Goal: Task Accomplishment & Management: Manage account settings

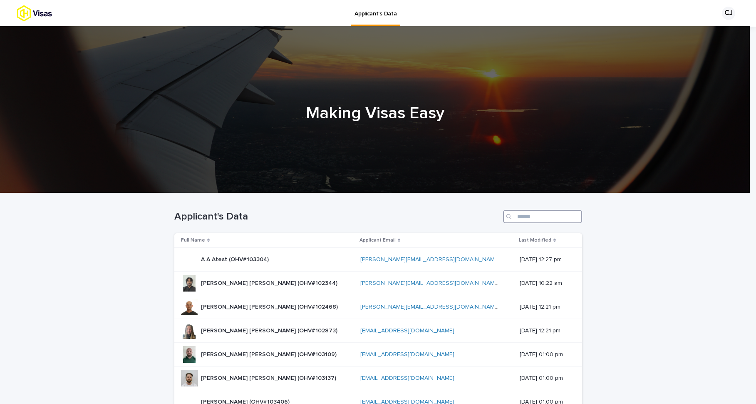
click at [515, 213] on input "Search" at bounding box center [542, 216] width 79 height 13
paste input "******"
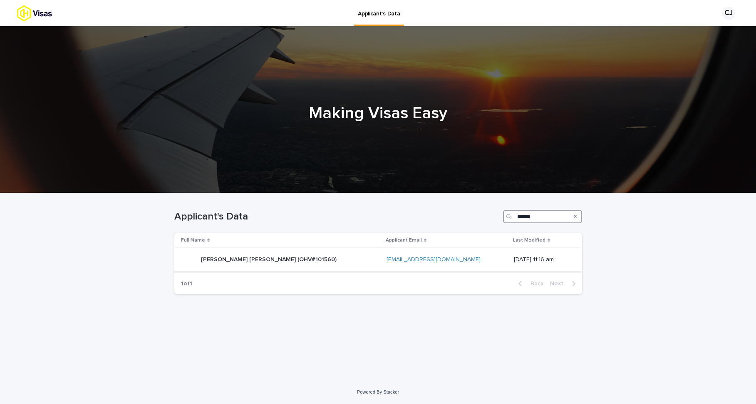
type input "******"
click at [244, 258] on p "[PERSON_NAME] [PERSON_NAME] (OHV#101560)" at bounding box center [269, 258] width 137 height 9
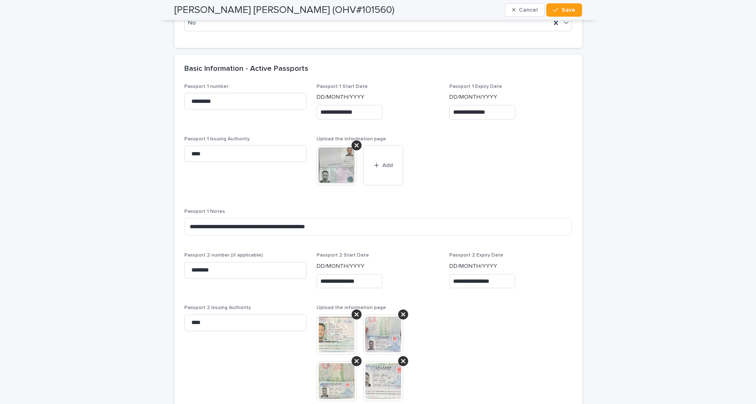
scroll to position [714, 0]
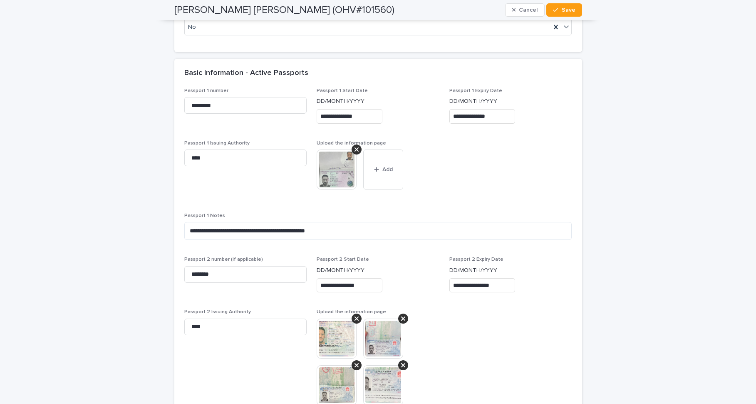
click at [342, 173] on img at bounding box center [337, 169] width 40 height 40
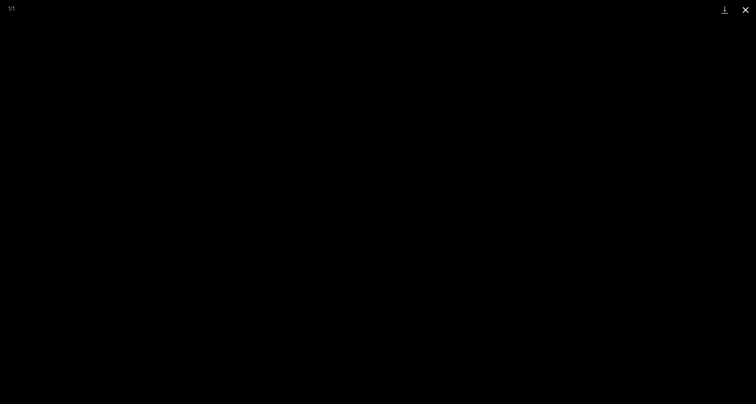
click at [745, 10] on button "Close gallery" at bounding box center [745, 10] width 21 height 20
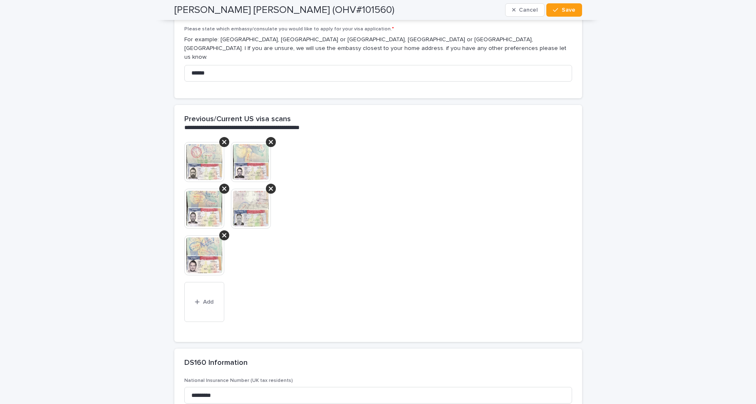
scroll to position [1814, 0]
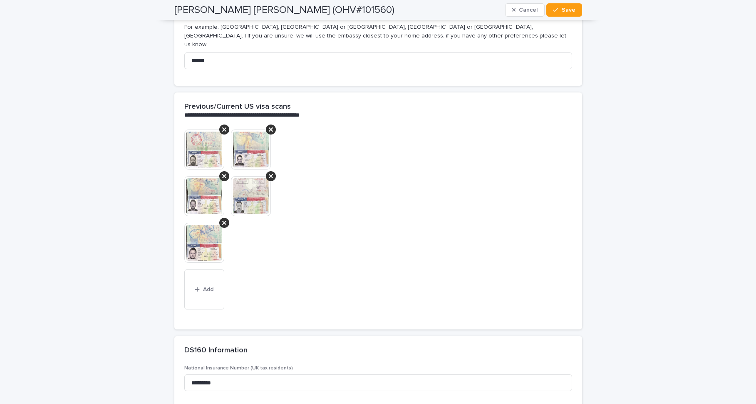
click at [208, 144] on img at bounding box center [204, 149] width 40 height 40
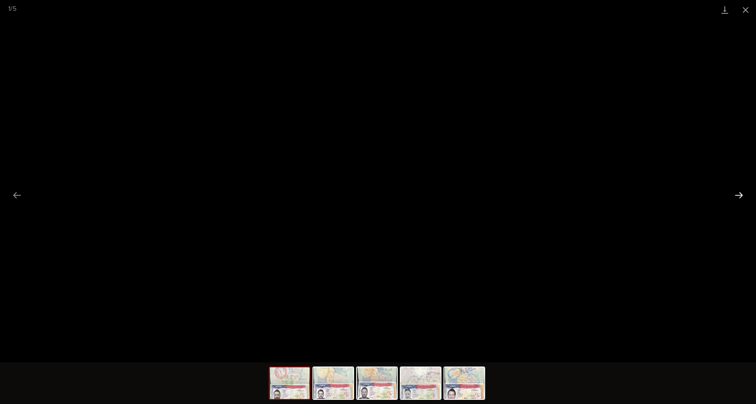
click at [738, 195] on button "Next slide" at bounding box center [738, 195] width 17 height 16
click at [736, 200] on button "Next slide" at bounding box center [738, 195] width 17 height 16
click at [734, 196] on button "Next slide" at bounding box center [738, 195] width 17 height 16
click at [739, 199] on button "Next slide" at bounding box center [738, 195] width 17 height 16
click at [738, 194] on button "Next slide" at bounding box center [738, 195] width 17 height 16
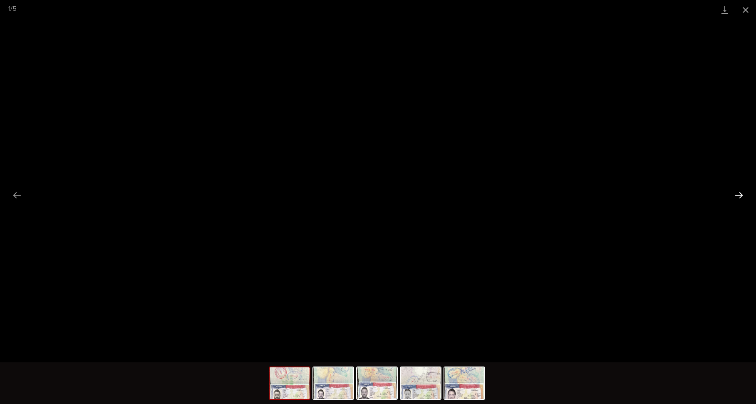
click at [738, 194] on button "Next slide" at bounding box center [738, 195] width 17 height 16
click at [746, 9] on button "Close gallery" at bounding box center [745, 10] width 21 height 20
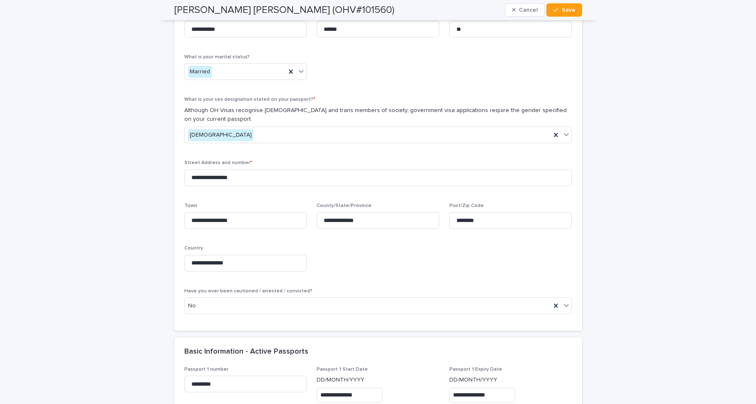
scroll to position [432, 0]
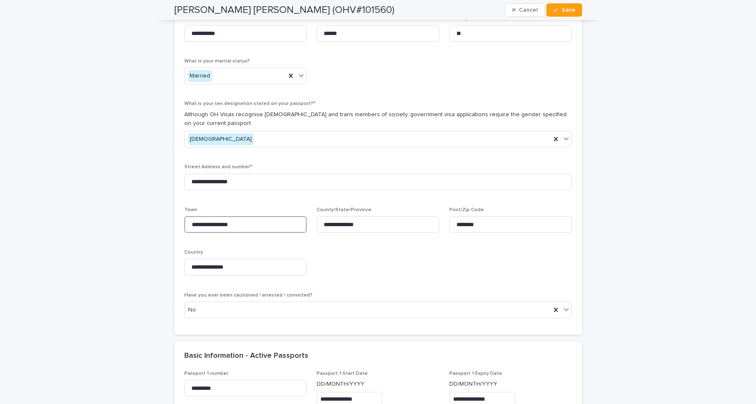
drag, startPoint x: 250, startPoint y: 225, endPoint x: 188, endPoint y: 225, distance: 62.0
click at [188, 225] on input "**********" at bounding box center [245, 224] width 123 height 17
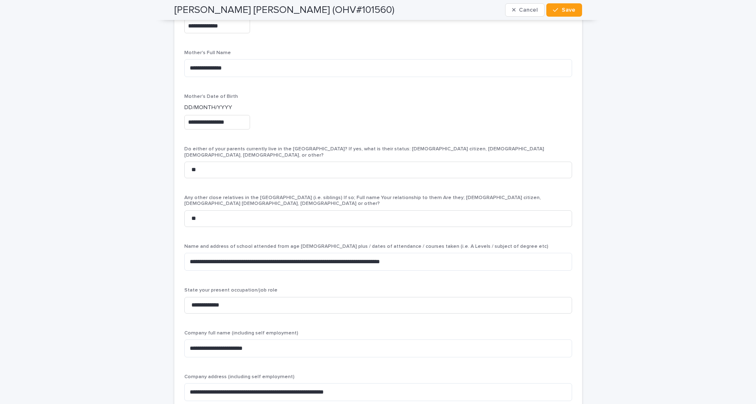
scroll to position [2413, 0]
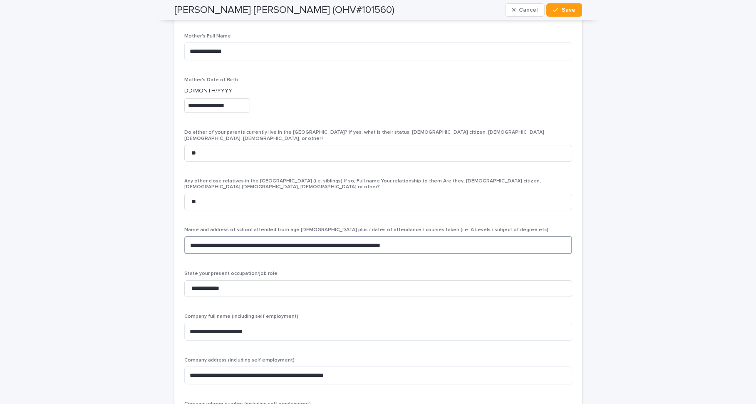
drag, startPoint x: 265, startPoint y: 225, endPoint x: 185, endPoint y: 224, distance: 80.7
click at [185, 236] on textarea "**********" at bounding box center [378, 245] width 388 height 18
click at [451, 236] on textarea "**********" at bounding box center [378, 245] width 388 height 18
type textarea "**********"
click at [567, 11] on span "Save" at bounding box center [569, 10] width 14 height 6
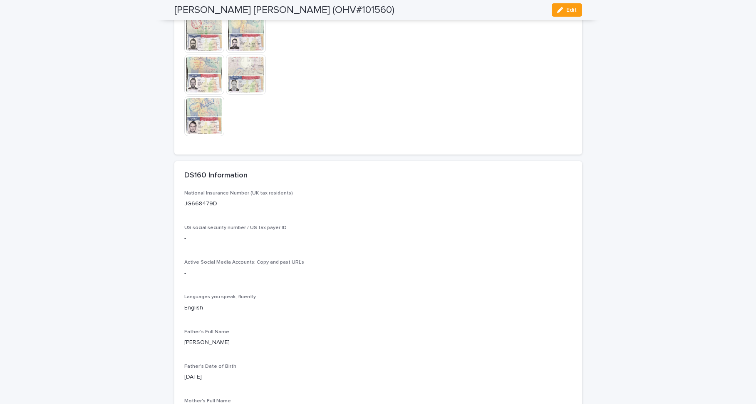
scroll to position [1602, 0]
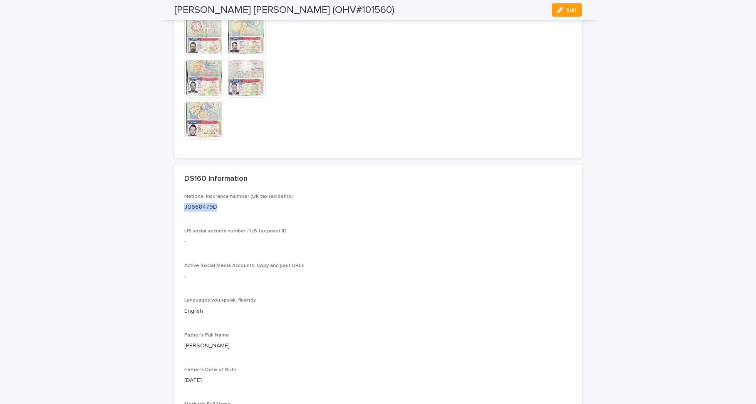
drag, startPoint x: 214, startPoint y: 224, endPoint x: 181, endPoint y: 225, distance: 32.9
click at [184, 211] on p "JG668479D" at bounding box center [378, 207] width 388 height 9
copy p "JG668479D"
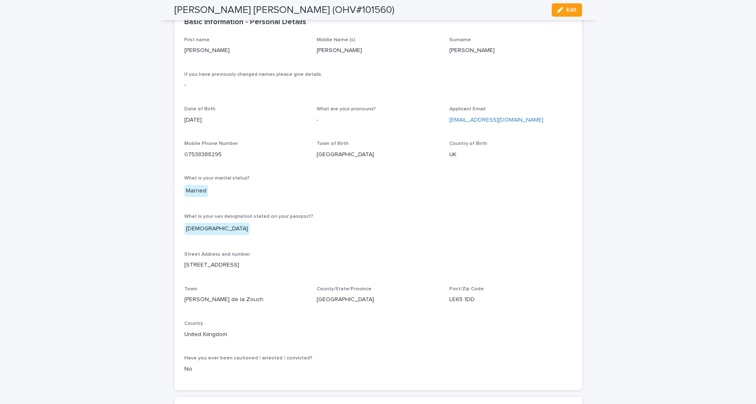
scroll to position [277, 0]
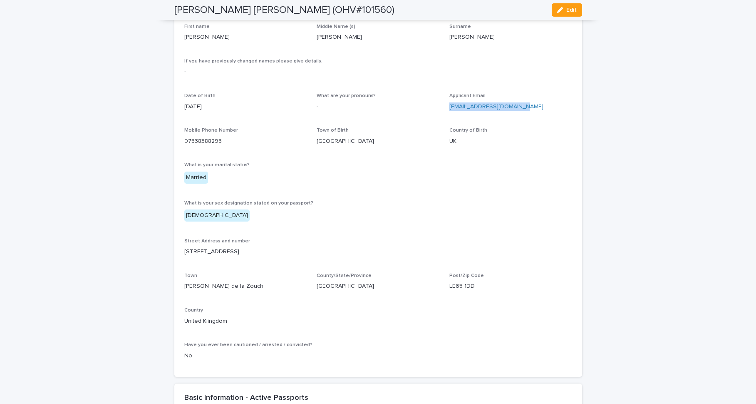
drag, startPoint x: 521, startPoint y: 106, endPoint x: 442, endPoint y: 107, distance: 79.0
click at [442, 107] on div "First name [PERSON_NAME] Name (s) [PERSON_NAME] [PERSON_NAME] If you have previ…" at bounding box center [378, 195] width 388 height 343
copy link "[EMAIL_ADDRESS][DOMAIN_NAME]"
drag, startPoint x: 228, startPoint y: 138, endPoint x: 182, endPoint y: 144, distance: 46.1
click at [184, 144] on p "07538388295" at bounding box center [245, 141] width 123 height 9
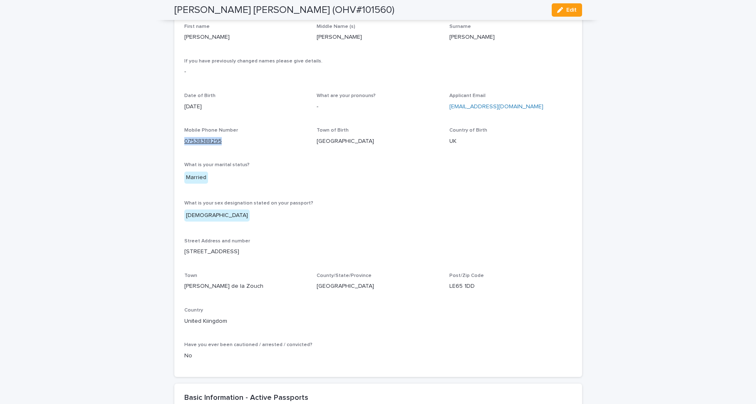
copy link "07538388295"
drag, startPoint x: 233, startPoint y: 252, endPoint x: 179, endPoint y: 252, distance: 54.1
click at [179, 252] on div "First name [PERSON_NAME] Name (s) [PERSON_NAME] [PERSON_NAME] If you have previ…" at bounding box center [378, 200] width 408 height 353
copy p "[STREET_ADDRESS]"
drag, startPoint x: 237, startPoint y: 287, endPoint x: 182, endPoint y: 287, distance: 54.9
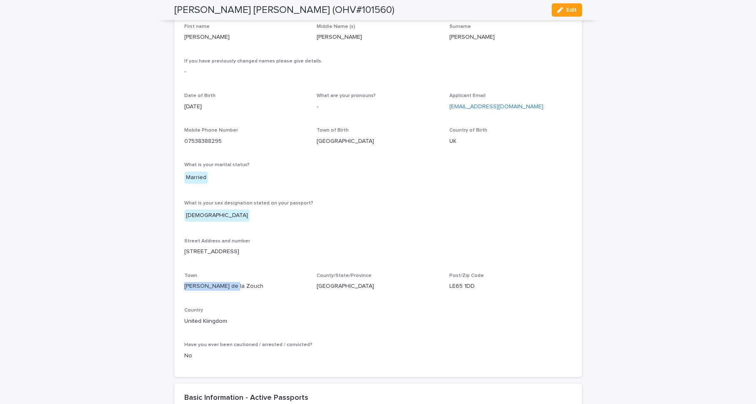
click at [184, 287] on p "[PERSON_NAME] de la Zouch" at bounding box center [245, 286] width 123 height 9
copy p "[PERSON_NAME] de la Zouch"
drag, startPoint x: 475, startPoint y: 286, endPoint x: 447, endPoint y: 285, distance: 27.9
click at [449, 285] on p "LE65 1DD" at bounding box center [510, 286] width 123 height 9
copy p "LE65 1DD"
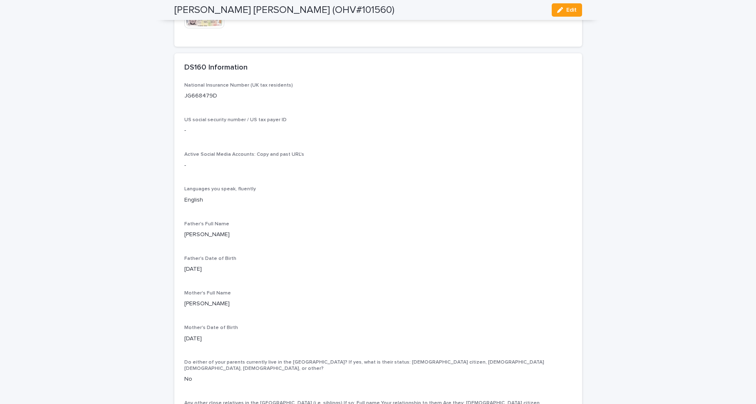
scroll to position [1727, 0]
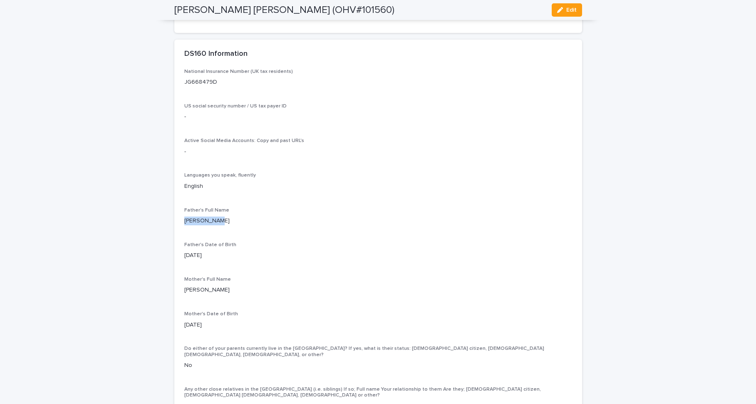
drag, startPoint x: 213, startPoint y: 241, endPoint x: 173, endPoint y: 238, distance: 40.0
copy p "[PERSON_NAME]"
drag, startPoint x: 208, startPoint y: 307, endPoint x: 181, endPoint y: 307, distance: 27.0
click at [184, 294] on p "[PERSON_NAME]" at bounding box center [378, 289] width 388 height 9
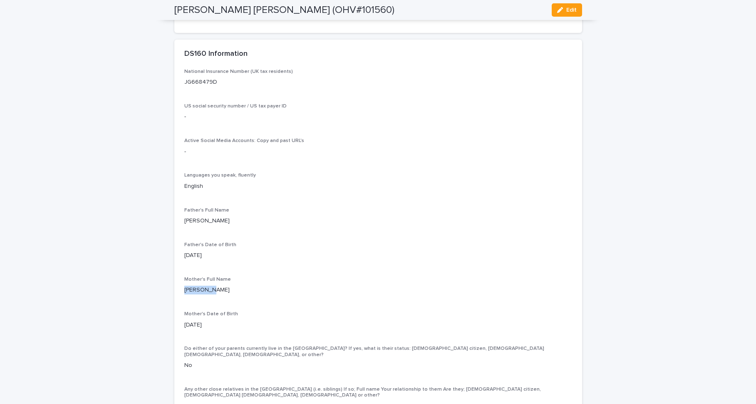
copy p "[PERSON_NAME] [PERSON_NAME]"
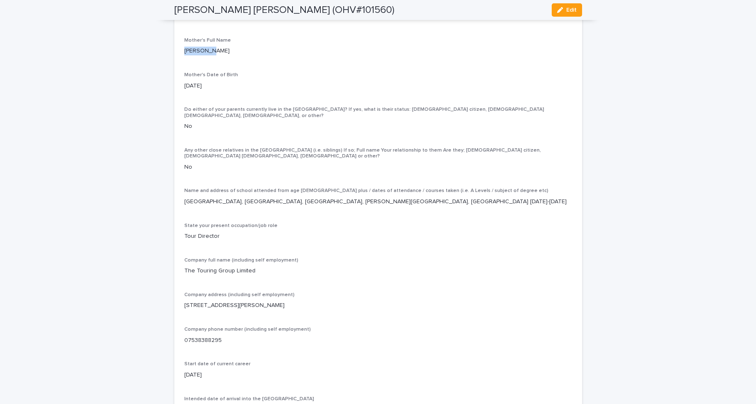
scroll to position [1969, 0]
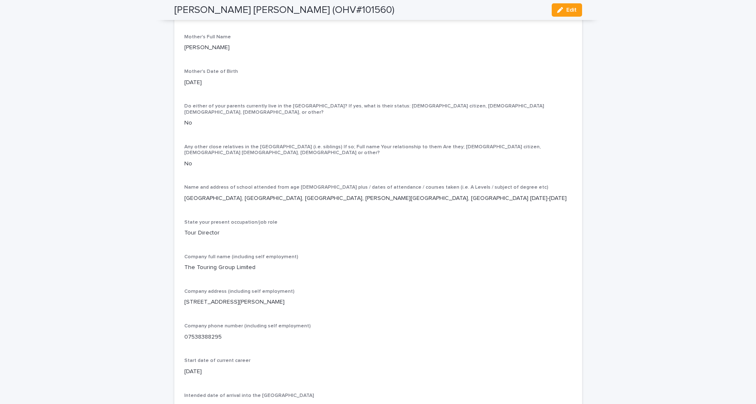
click at [259, 270] on p "The Touring Group Limited" at bounding box center [378, 267] width 388 height 9
drag, startPoint x: 282, startPoint y: 307, endPoint x: 235, endPoint y: 305, distance: 47.9
click at [235, 305] on p "[STREET_ADDRESS][PERSON_NAME]" at bounding box center [378, 301] width 388 height 9
copy p "[PERSON_NAME] de la Zouch"
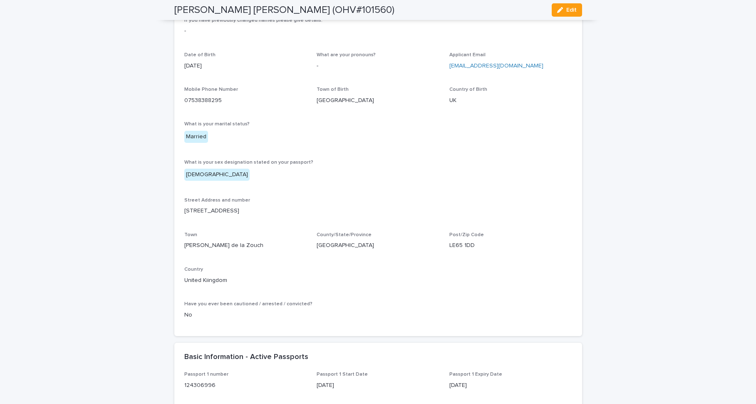
scroll to position [332, 0]
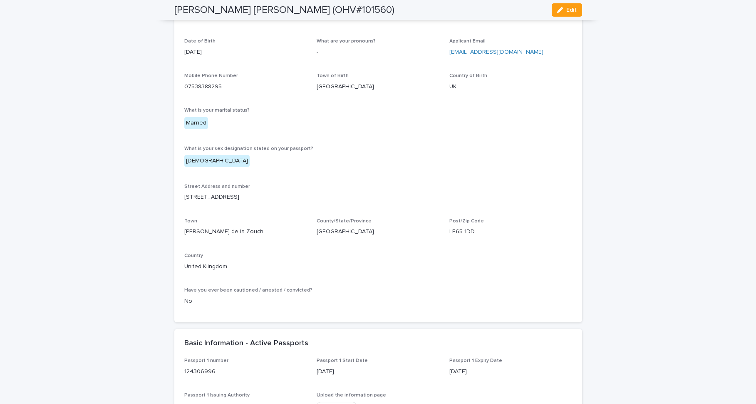
drag, startPoint x: 230, startPoint y: 197, endPoint x: 181, endPoint y: 195, distance: 49.1
click at [184, 195] on p "[STREET_ADDRESS]" at bounding box center [378, 197] width 388 height 9
copy p "[STREET_ADDRESS]"
drag, startPoint x: 473, startPoint y: 230, endPoint x: 443, endPoint y: 233, distance: 30.1
click at [443, 233] on div "First name [PERSON_NAME] Name (s) [PERSON_NAME] [PERSON_NAME] If you have previ…" at bounding box center [378, 140] width 388 height 343
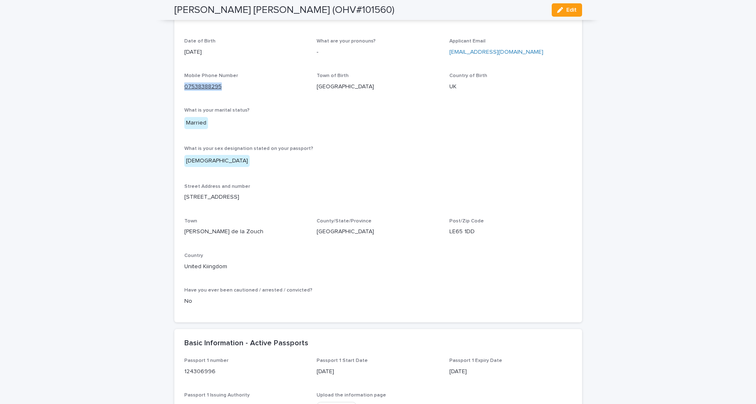
drag, startPoint x: 220, startPoint y: 84, endPoint x: 182, endPoint y: 86, distance: 37.9
click at [184, 86] on p "07538388295" at bounding box center [245, 86] width 123 height 9
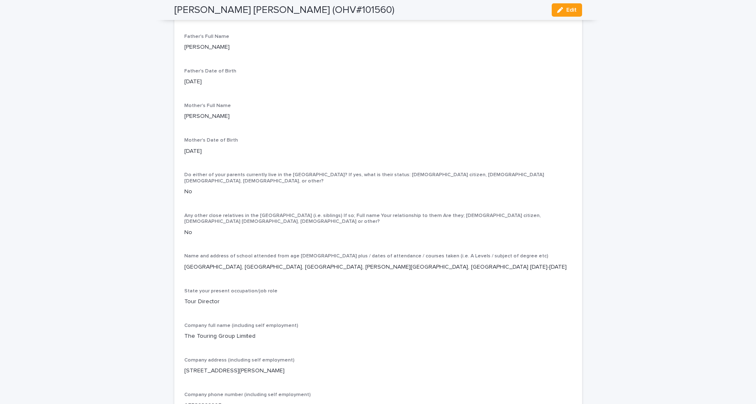
scroll to position [1911, 0]
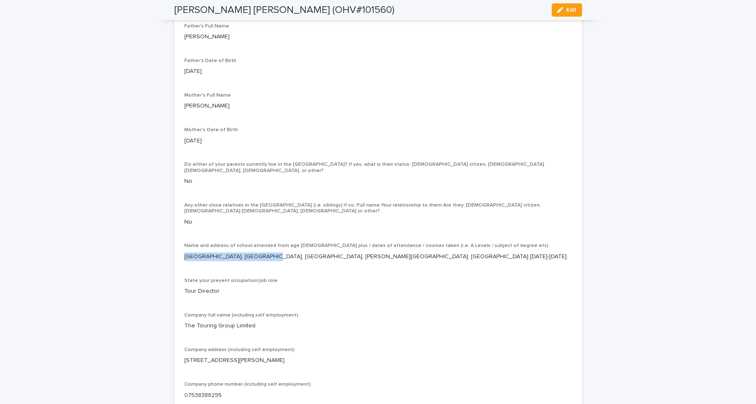
drag, startPoint x: 261, startPoint y: 262, endPoint x: 181, endPoint y: 260, distance: 79.5
click at [184, 260] on p "[GEOGRAPHIC_DATA], [GEOGRAPHIC_DATA], [GEOGRAPHIC_DATA], [PERSON_NAME][GEOGRAPH…" at bounding box center [378, 256] width 388 height 9
drag, startPoint x: 336, startPoint y: 263, endPoint x: 295, endPoint y: 264, distance: 41.2
click at [295, 261] on p "[GEOGRAPHIC_DATA], [GEOGRAPHIC_DATA], [GEOGRAPHIC_DATA], [PERSON_NAME][GEOGRAPH…" at bounding box center [378, 256] width 388 height 9
drag, startPoint x: 359, startPoint y: 260, endPoint x: 339, endPoint y: 263, distance: 20.5
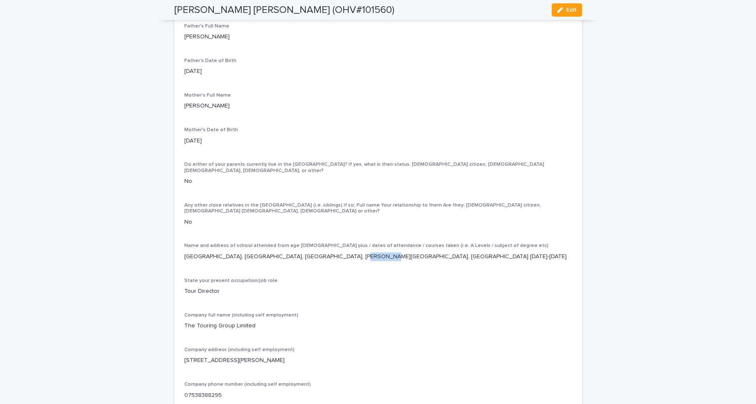
click at [339, 261] on p "[GEOGRAPHIC_DATA], [GEOGRAPHIC_DATA], [GEOGRAPHIC_DATA], [PERSON_NAME][GEOGRAPH…" at bounding box center [378, 256] width 388 height 9
drag, startPoint x: 383, startPoint y: 262, endPoint x: 361, endPoint y: 262, distance: 21.6
click at [361, 261] on p "[GEOGRAPHIC_DATA], [GEOGRAPHIC_DATA], [GEOGRAPHIC_DATA], [PERSON_NAME][GEOGRAPH…" at bounding box center [378, 256] width 388 height 9
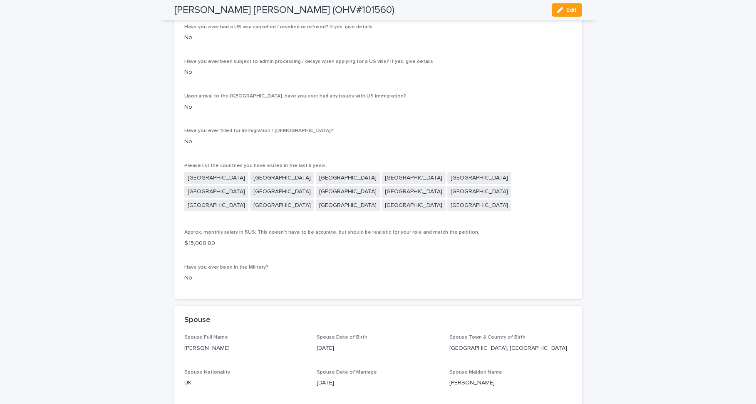
scroll to position [2573, 0]
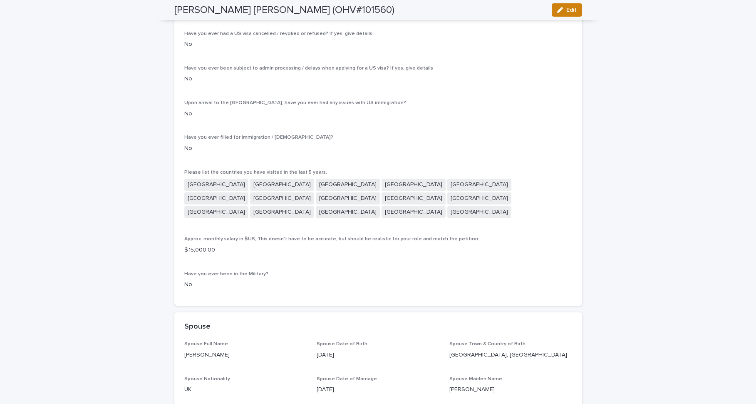
click at [566, 9] on span "Edit" at bounding box center [571, 10] width 10 height 6
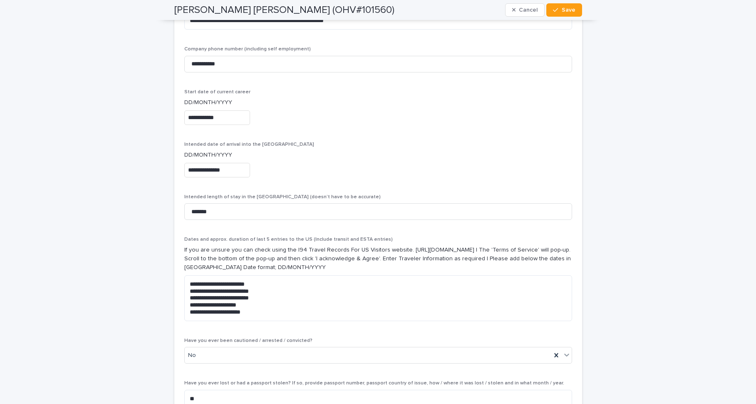
scroll to position [2784, 0]
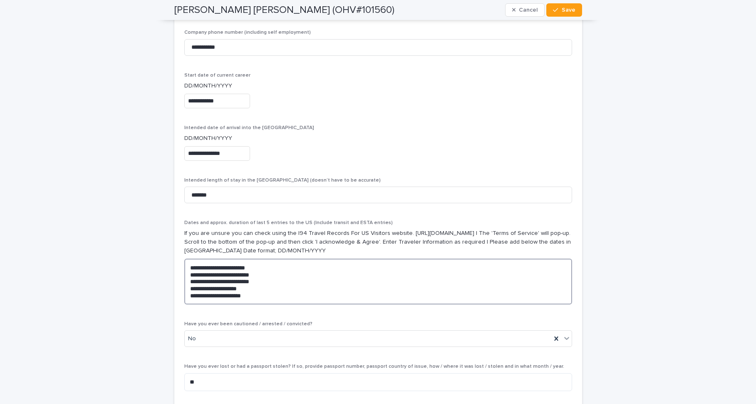
click at [251, 273] on textarea "**********" at bounding box center [378, 281] width 388 height 46
drag, startPoint x: 216, startPoint y: 285, endPoint x: 182, endPoint y: 283, distance: 34.2
click at [184, 283] on textarea "**********" at bounding box center [378, 284] width 388 height 53
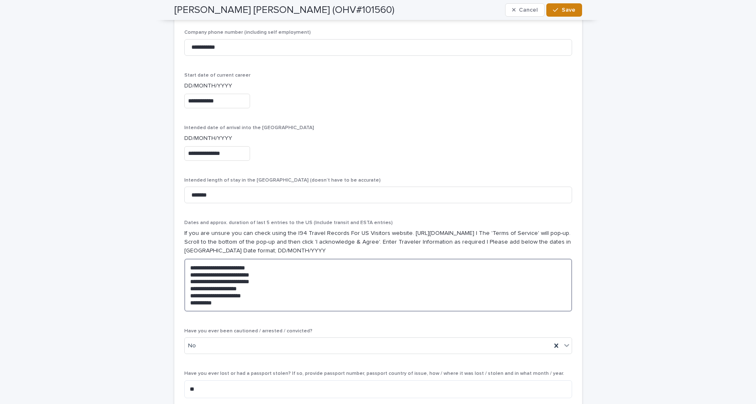
type textarea "**********"
click at [555, 8] on icon "button" at bounding box center [555, 10] width 5 height 4
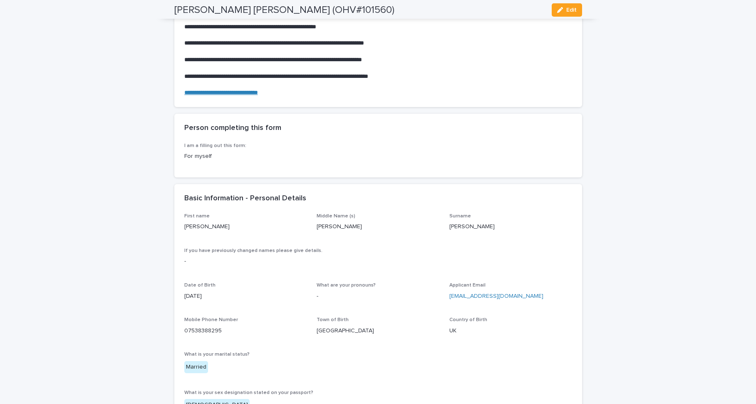
scroll to position [0, 0]
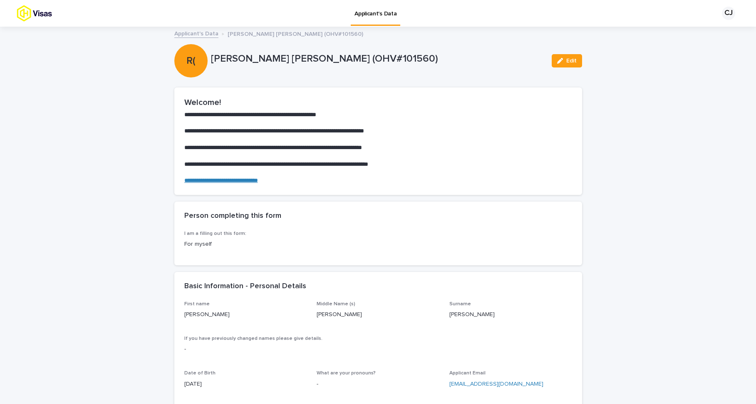
click at [724, 16] on div "CJ" at bounding box center [728, 13] width 13 height 13
click at [702, 38] on p "Log Out" at bounding box center [720, 35] width 52 height 14
